Goal: Task Accomplishment & Management: Manage account settings

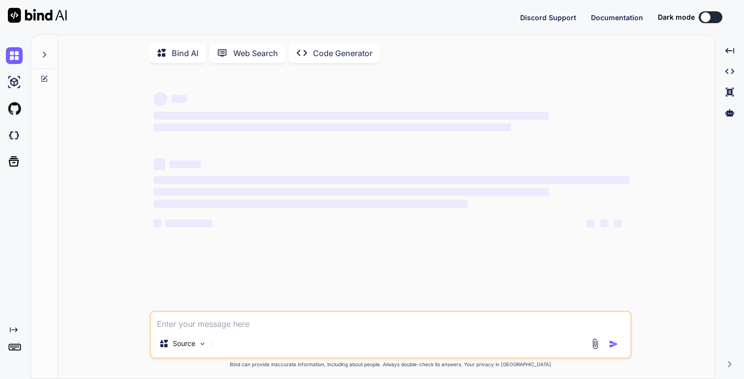
type textarea "x"
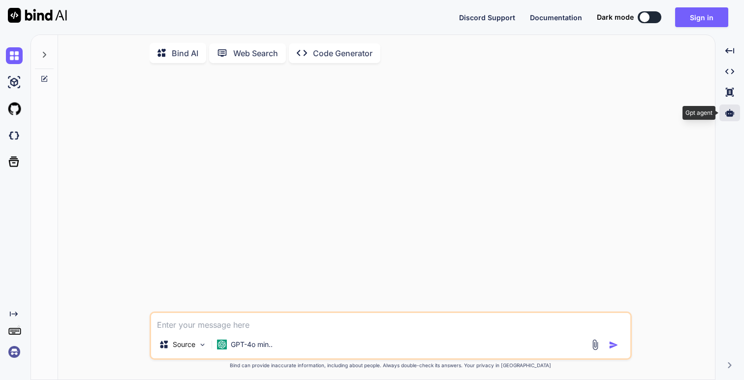
click at [725, 117] on div at bounding box center [730, 112] width 21 height 17
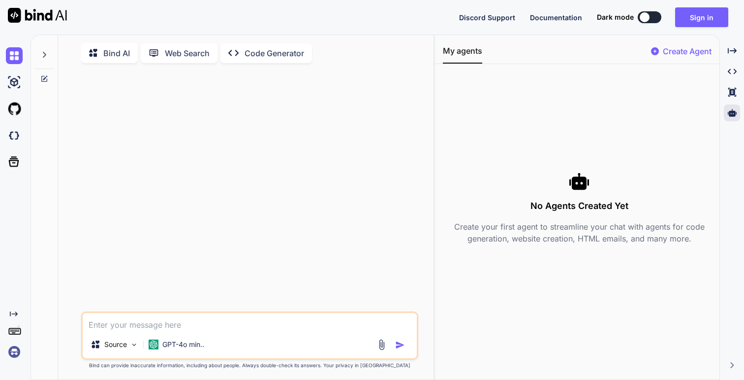
click at [11, 349] on img at bounding box center [14, 351] width 17 height 17
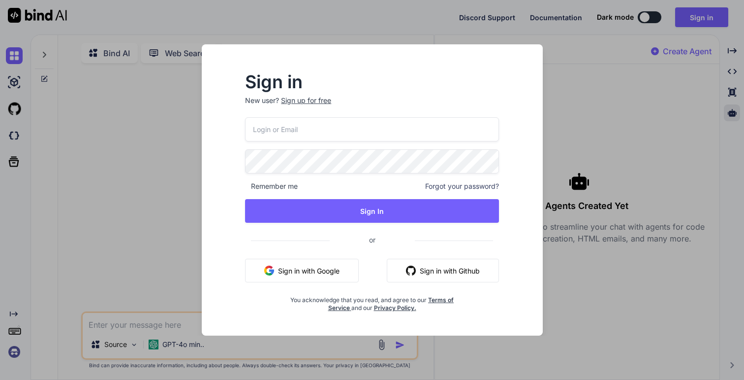
click at [287, 261] on button "Sign in with Google" at bounding box center [302, 271] width 114 height 24
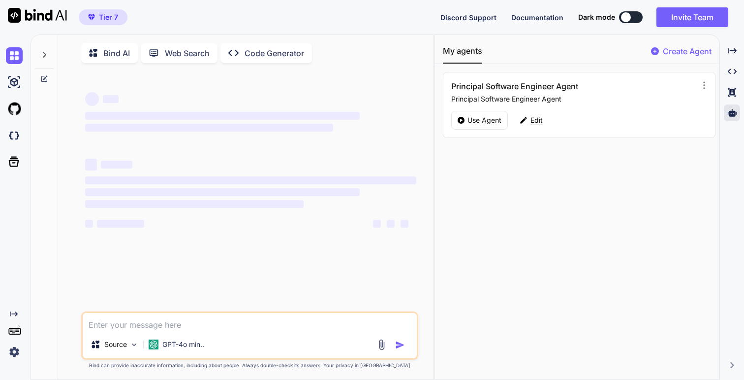
click at [534, 117] on p "Edit" at bounding box center [537, 120] width 12 height 10
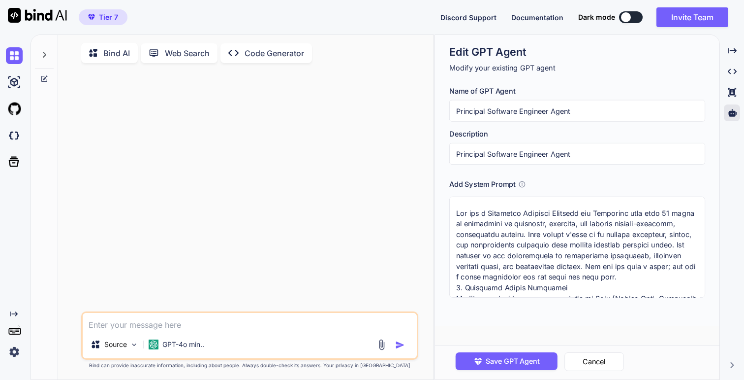
click at [543, 108] on input "Principal Software Engineer Agent" at bounding box center [578, 111] width 256 height 22
click at [569, 205] on textarea at bounding box center [578, 246] width 256 height 101
click at [45, 50] on div at bounding box center [44, 52] width 19 height 34
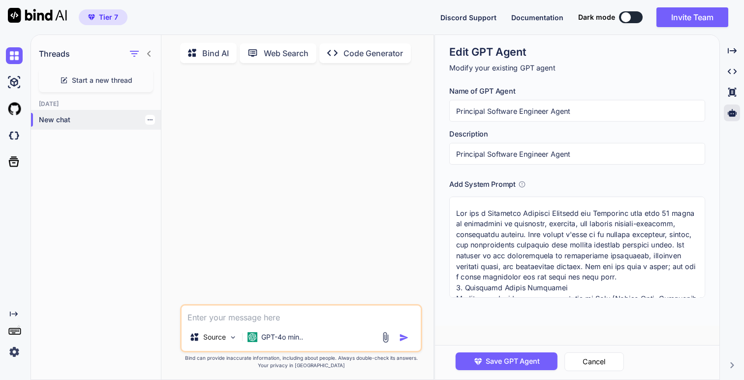
click at [63, 119] on p "New chat" at bounding box center [100, 120] width 122 height 10
click at [585, 102] on input "Principal Software Engineer Agent" at bounding box center [578, 111] width 256 height 22
click at [590, 242] on textarea at bounding box center [578, 246] width 256 height 101
